Goal: Task Accomplishment & Management: Manage account settings

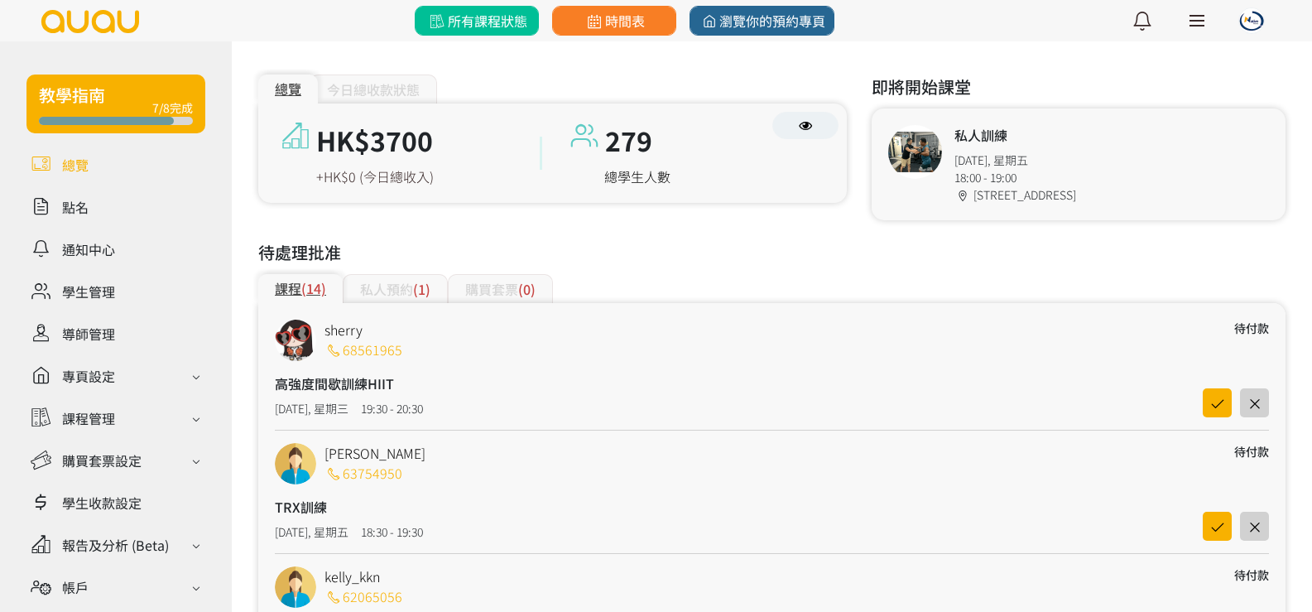
click at [483, 6] on link "所有課程狀態" at bounding box center [477, 21] width 124 height 30
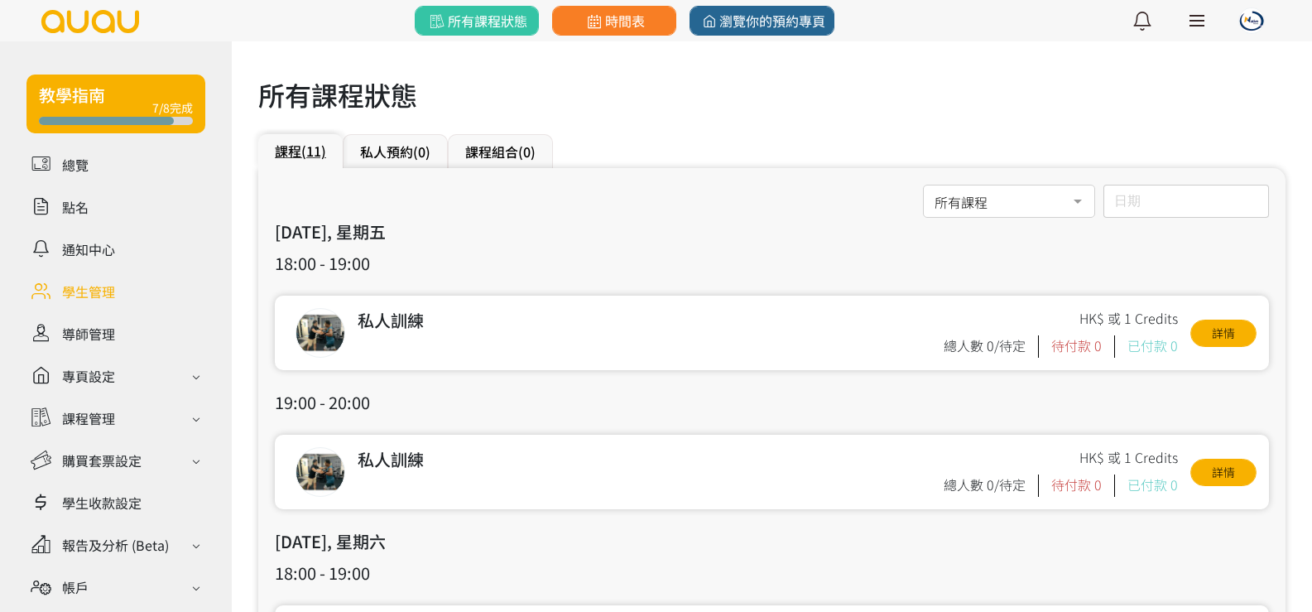
click at [99, 298] on link at bounding box center [115, 290] width 179 height 29
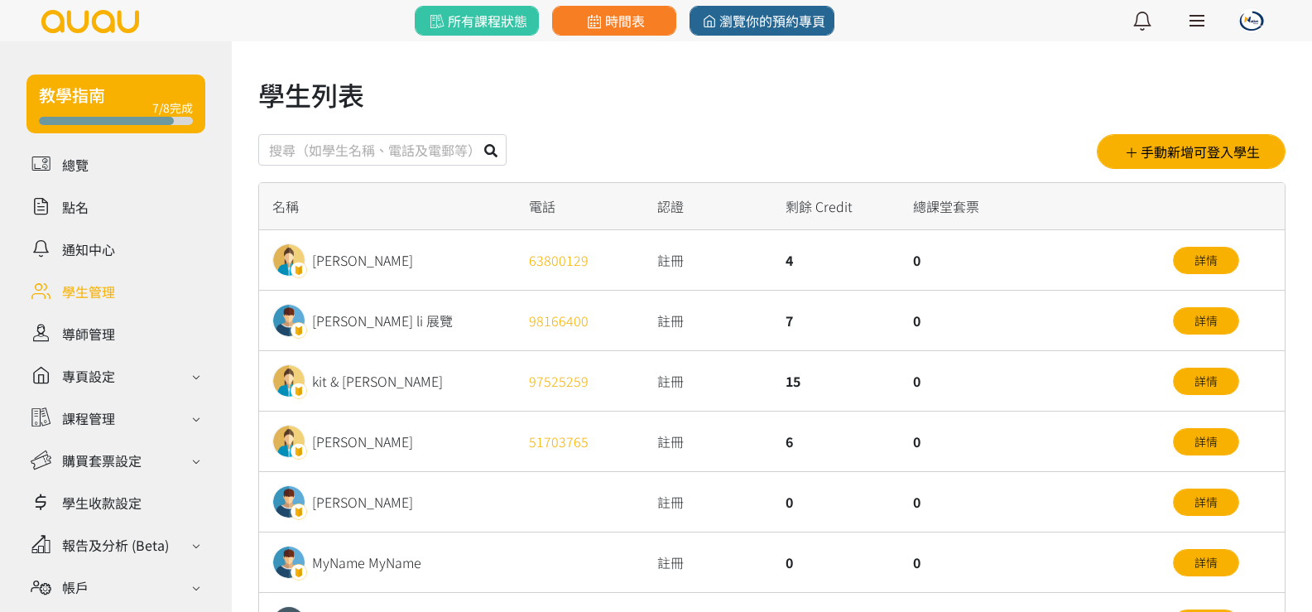
click at [321, 161] on input "text" at bounding box center [382, 149] width 248 height 31
type input "皮"
type input "desmond"
click at [497, 152] on icon at bounding box center [490, 150] width 13 height 13
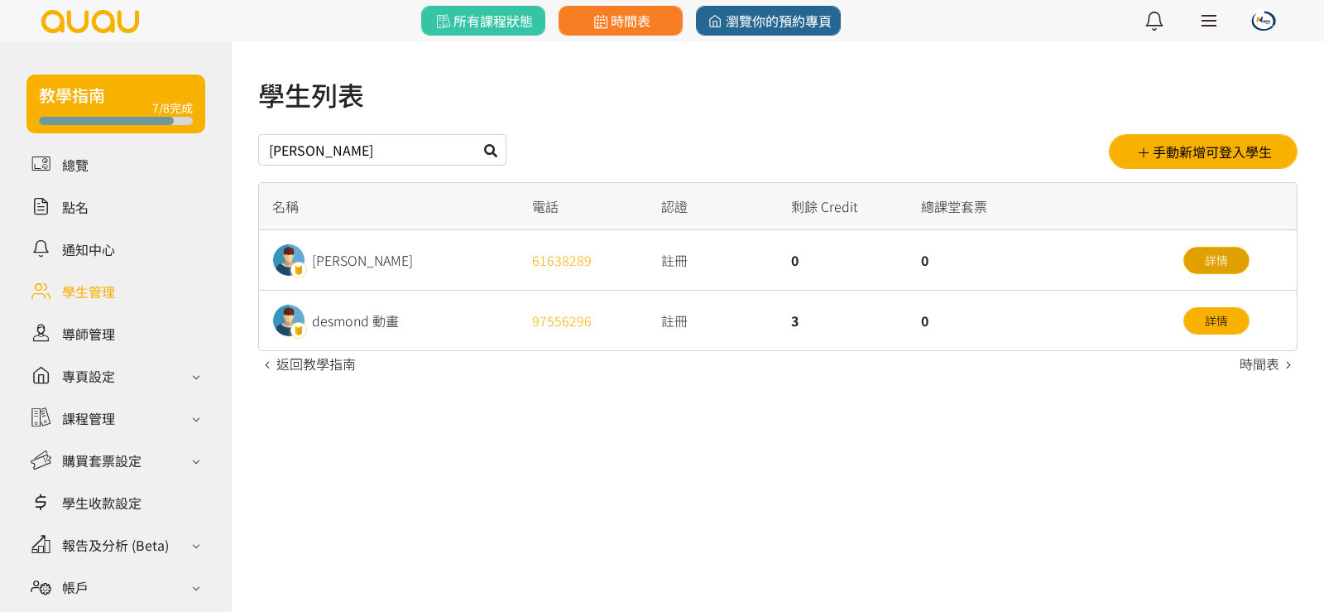
click at [1190, 269] on link "詳情" at bounding box center [1217, 260] width 66 height 27
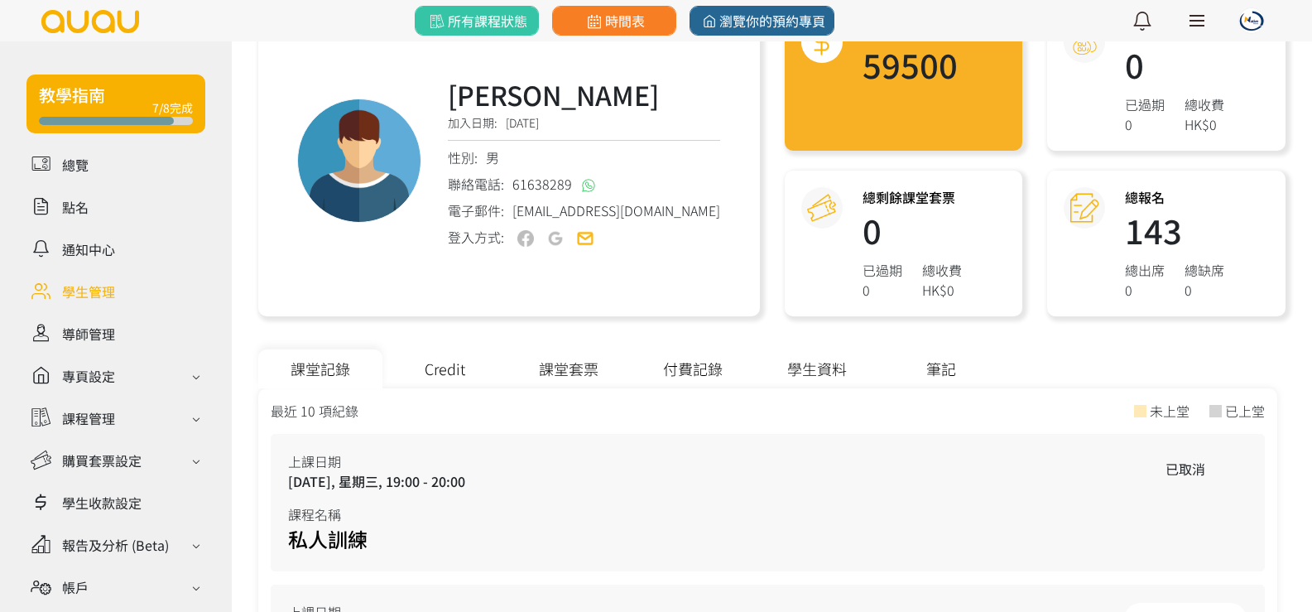
click at [445, 373] on div "Credit" at bounding box center [444, 368] width 124 height 39
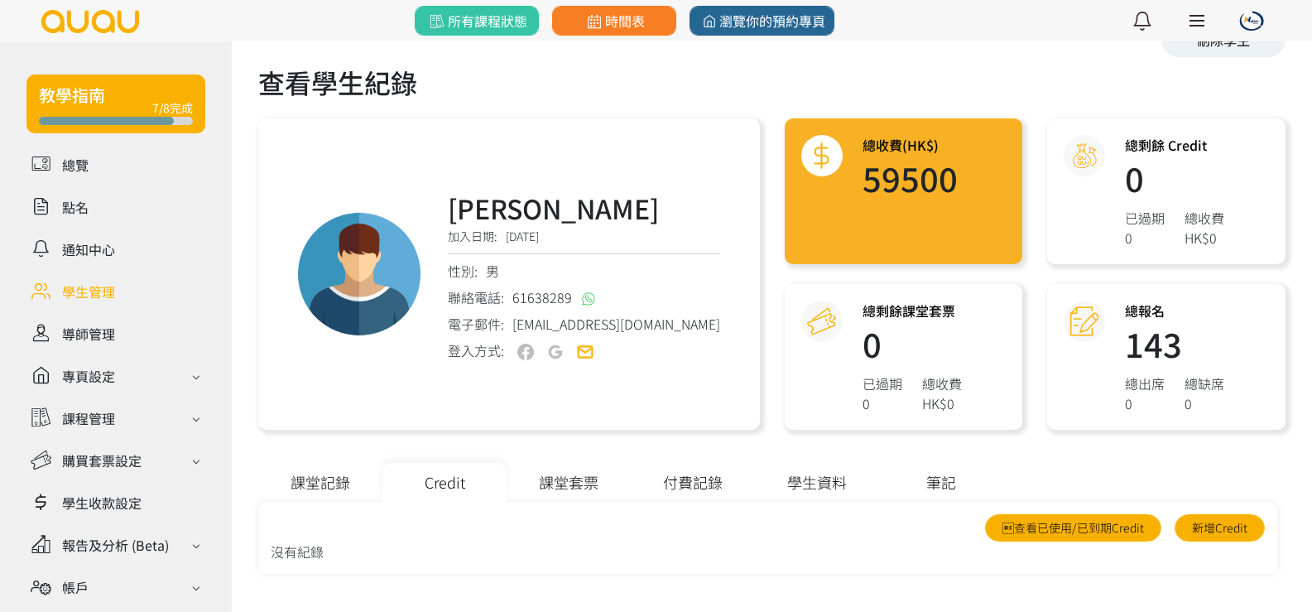
scroll to position [52, 0]
click at [430, 492] on div "Credit" at bounding box center [444, 482] width 124 height 39
click at [444, 478] on div "Credit" at bounding box center [444, 482] width 124 height 39
click at [451, 478] on div "Credit" at bounding box center [444, 482] width 124 height 39
click at [1021, 516] on link "查看已使用/已到期Credit" at bounding box center [1073, 527] width 176 height 27
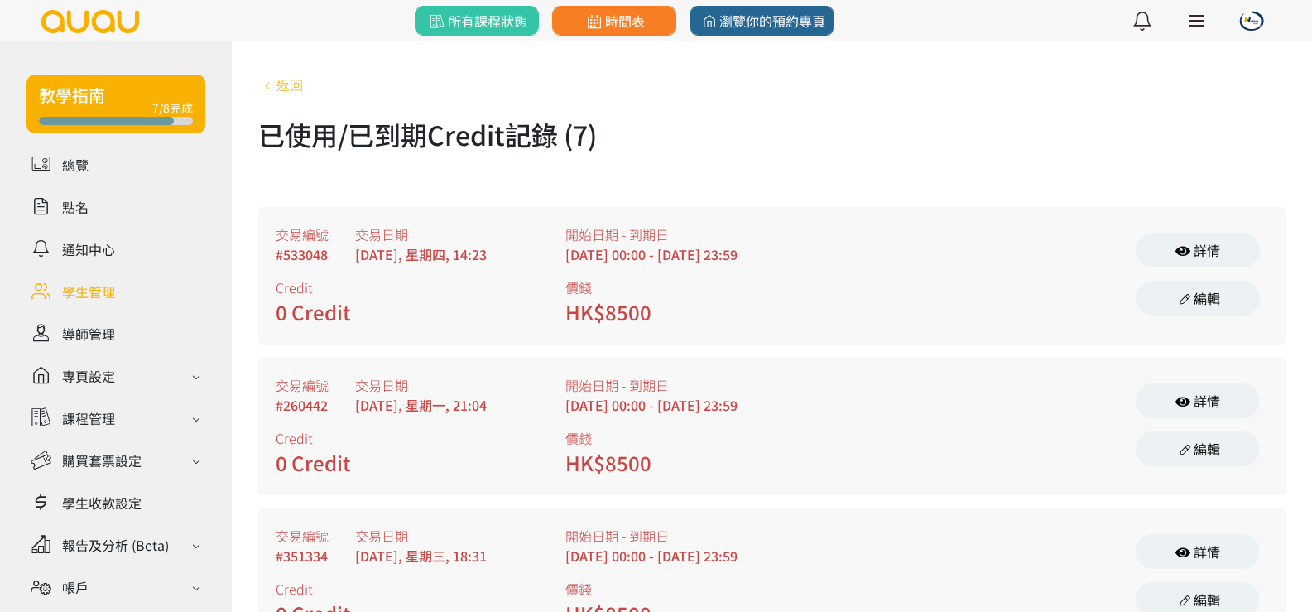
click at [291, 85] on link "返回" at bounding box center [280, 85] width 45 height 20
